Goal: Task Accomplishment & Management: Use online tool/utility

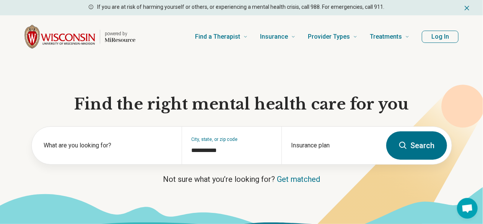
click at [447, 34] on button "Log In" at bounding box center [440, 37] width 37 height 12
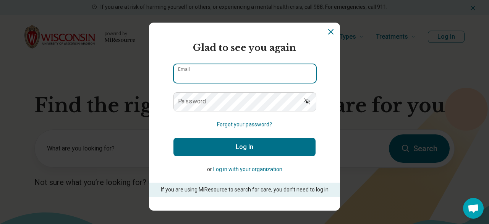
click at [232, 68] on input "Email" at bounding box center [245, 73] width 142 height 18
type input "**********"
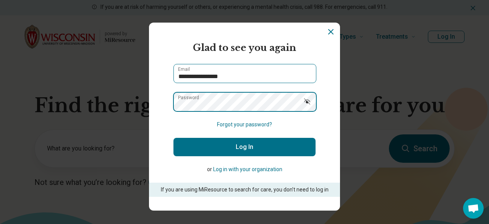
click at [174, 138] on button "Log In" at bounding box center [245, 147] width 142 height 18
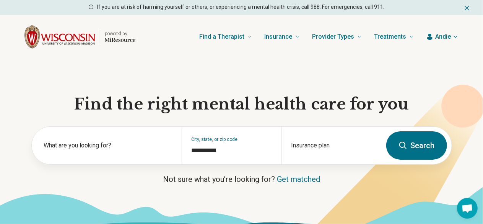
click at [408, 150] on icon at bounding box center [402, 145] width 9 height 9
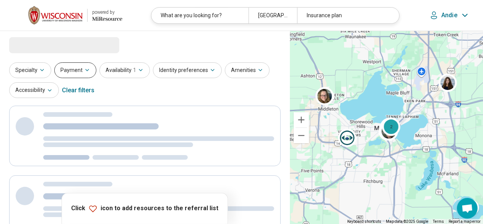
select select "***"
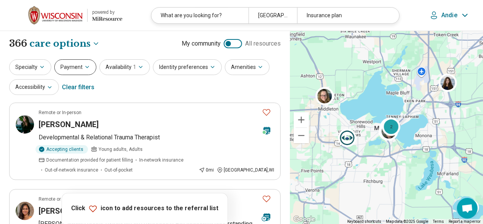
click at [72, 71] on button "Payment" at bounding box center [75, 67] width 42 height 16
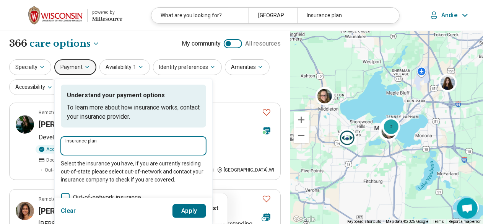
click at [90, 146] on input "Insurance plan" at bounding box center [133, 147] width 136 height 9
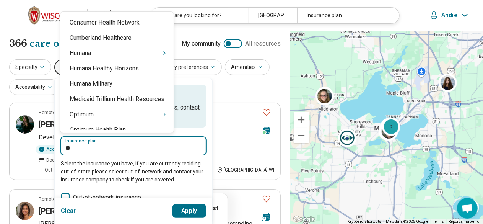
type input "***"
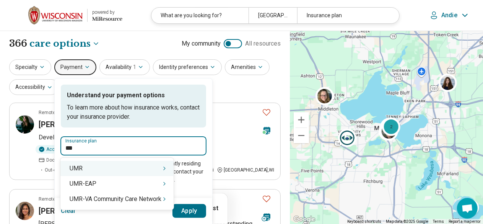
click at [99, 166] on div "UMR" at bounding box center [116, 168] width 113 height 15
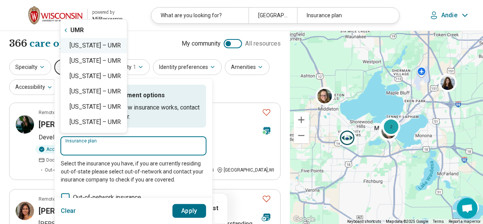
click at [106, 44] on div "Wisconsin – UMR" at bounding box center [93, 45] width 67 height 15
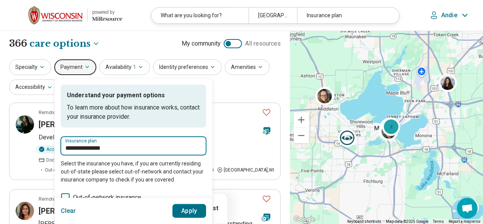
type input "**********"
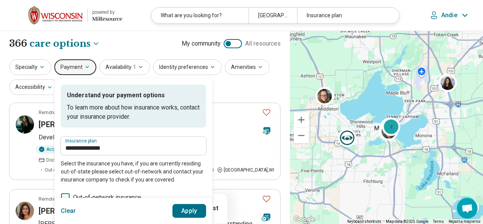
click at [185, 211] on button "Apply" at bounding box center [189, 211] width 34 height 14
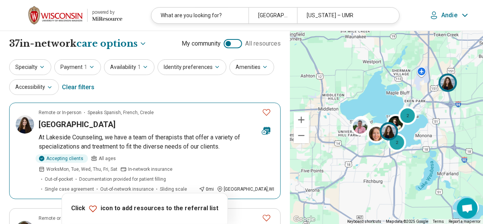
click at [268, 114] on icon "Favorite" at bounding box center [266, 111] width 9 height 9
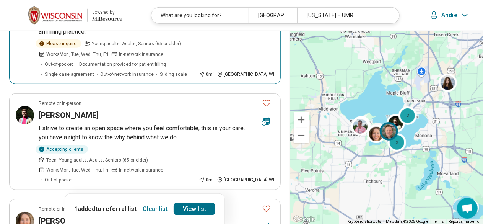
scroll to position [222, 0]
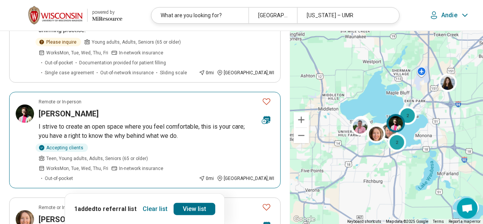
click at [269, 97] on icon "Favorite" at bounding box center [266, 101] width 9 height 9
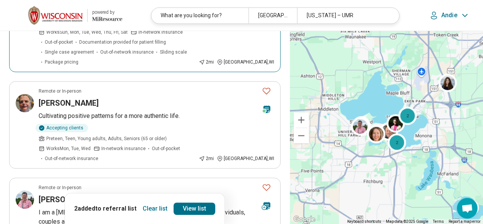
scroll to position [866, 0]
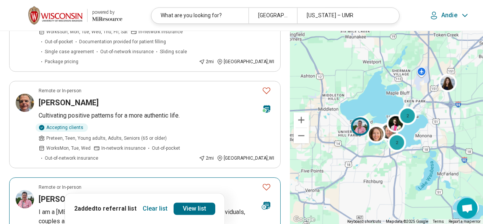
click at [268, 182] on icon "Favorite" at bounding box center [266, 186] width 9 height 9
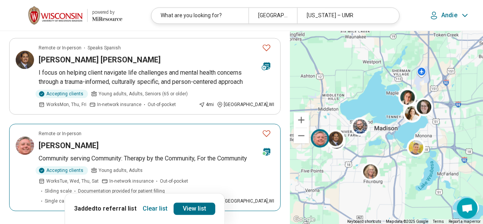
scroll to position [870, 0]
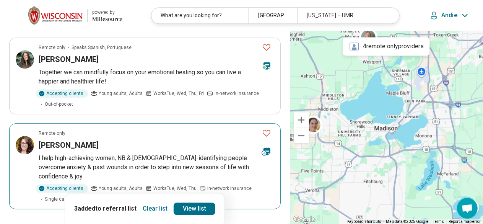
scroll to position [811, 0]
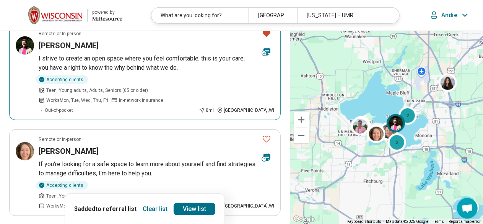
scroll to position [290, 0]
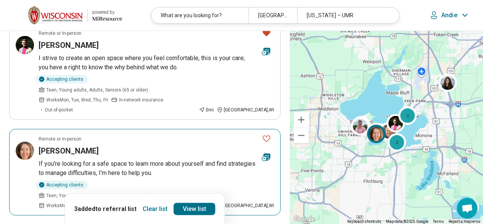
click at [179, 159] on p "If you're looking for a safe space to learn more about yourself and find strate…" at bounding box center [156, 168] width 235 height 18
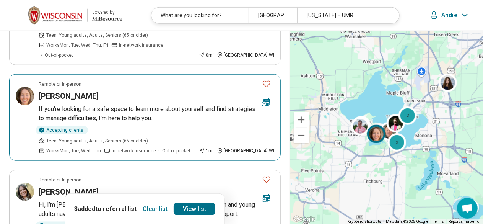
scroll to position [345, 0]
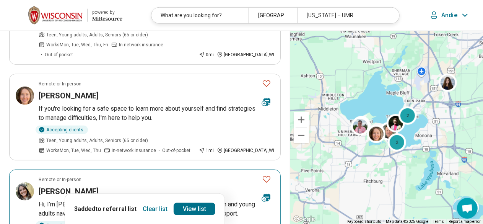
click at [119, 186] on div "Sara Rose" at bounding box center [147, 191] width 217 height 11
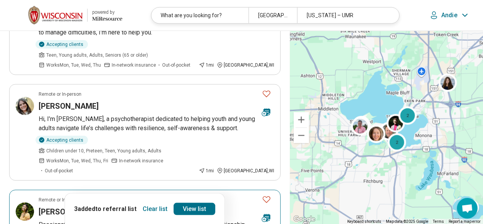
scroll to position [431, 0]
click at [102, 206] on div "Ally Dujua" at bounding box center [147, 211] width 217 height 11
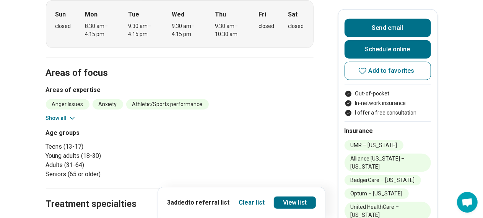
scroll to position [273, 0]
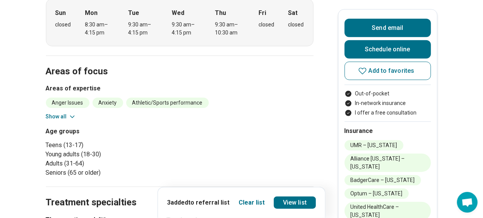
click at [55, 112] on button "Show all" at bounding box center [61, 116] width 30 height 8
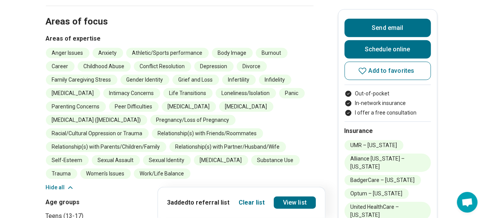
scroll to position [325, 0]
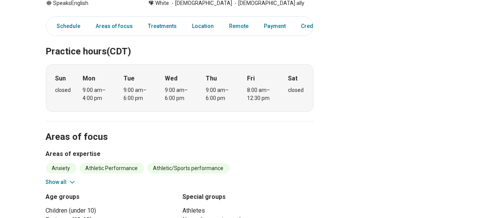
scroll to position [203, 0]
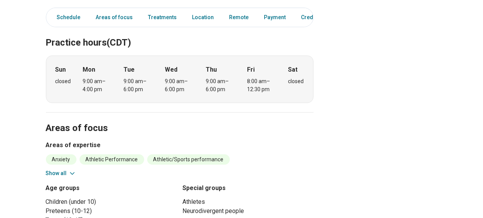
click at [56, 169] on button "Show all" at bounding box center [61, 173] width 30 height 8
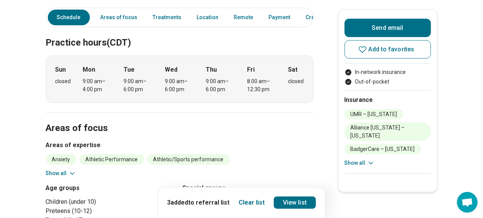
click at [50, 169] on button "Show all" at bounding box center [61, 173] width 30 height 8
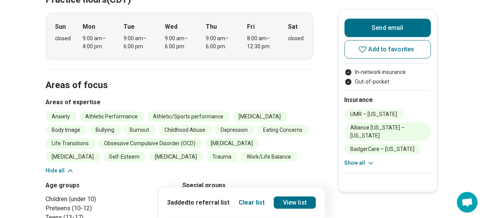
scroll to position [247, 0]
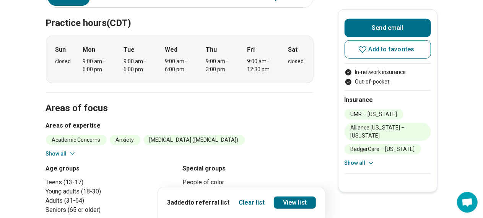
scroll to position [230, 0]
click at [365, 50] on icon at bounding box center [362, 49] width 9 height 9
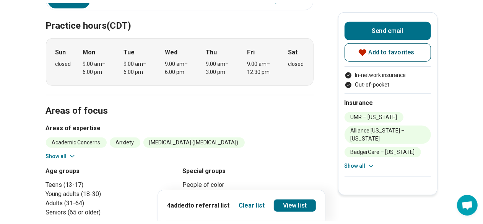
scroll to position [0, 0]
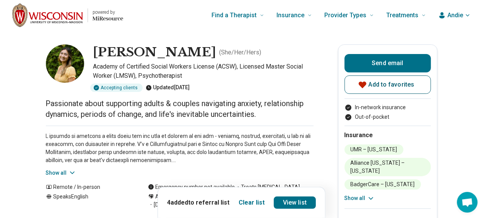
click at [459, 19] on span "Andie" at bounding box center [455, 15] width 16 height 9
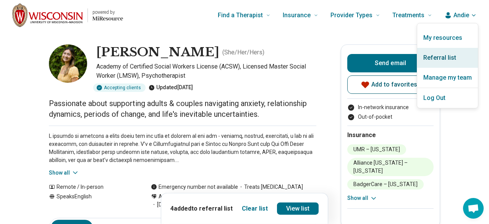
click at [445, 58] on link "Referral list" at bounding box center [447, 58] width 61 height 20
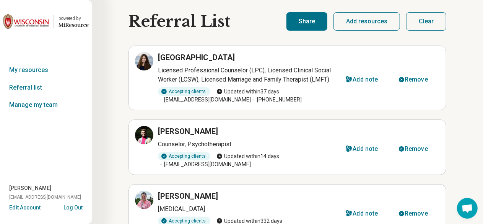
click at [310, 17] on button "Share" at bounding box center [306, 21] width 41 height 18
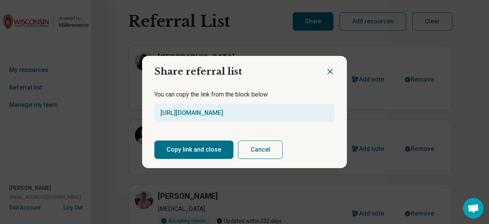
click at [174, 154] on button "Copy link and close" at bounding box center [193, 149] width 79 height 18
